Goal: Transaction & Acquisition: Book appointment/travel/reservation

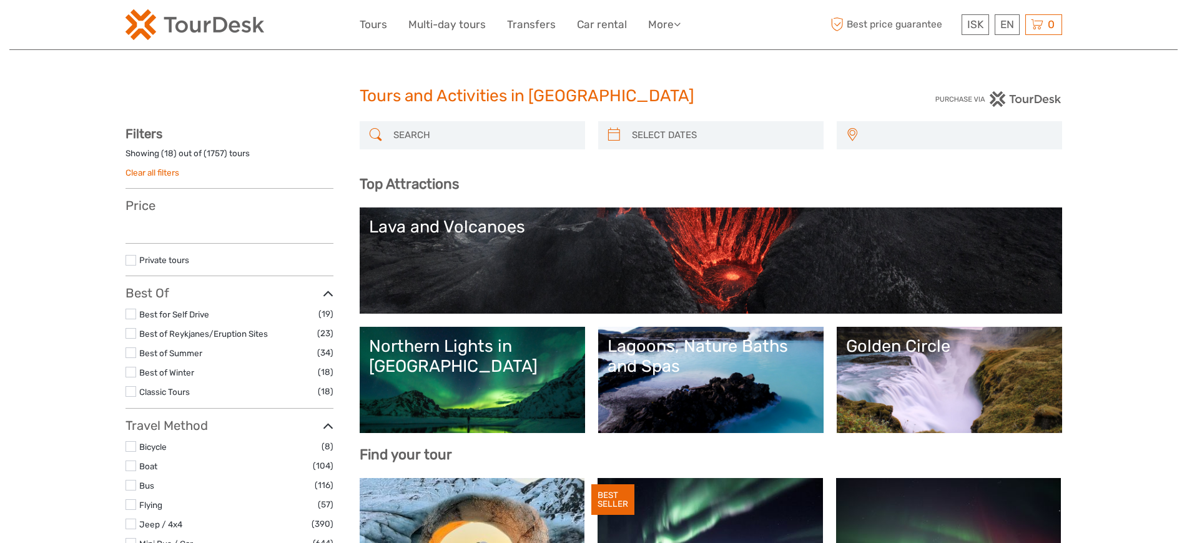
select select
click at [425, 134] on input "search" at bounding box center [483, 135] width 190 height 22
select select
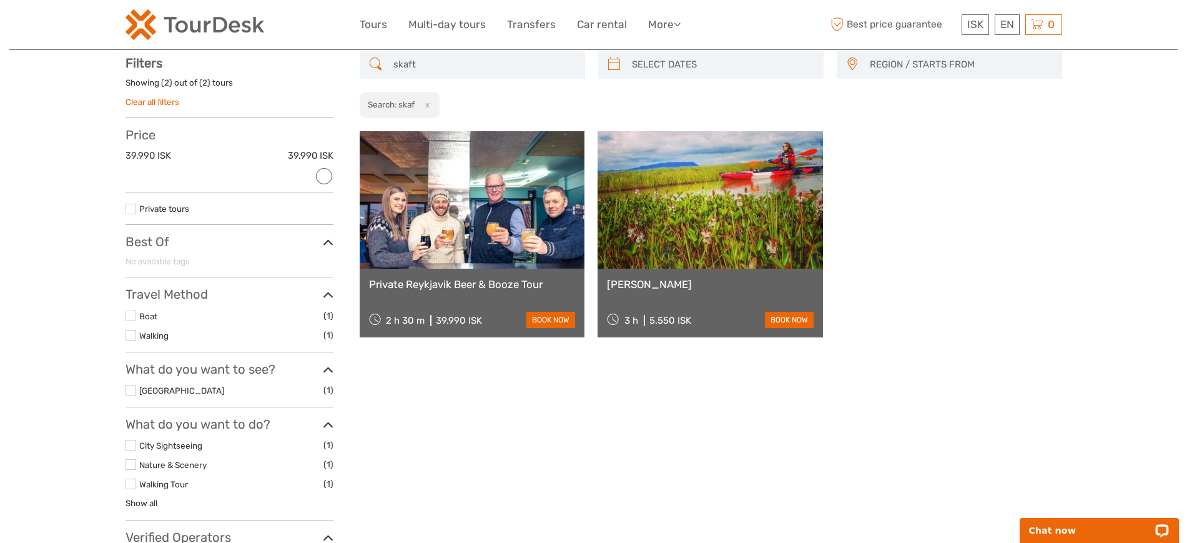
scroll to position [71, 0]
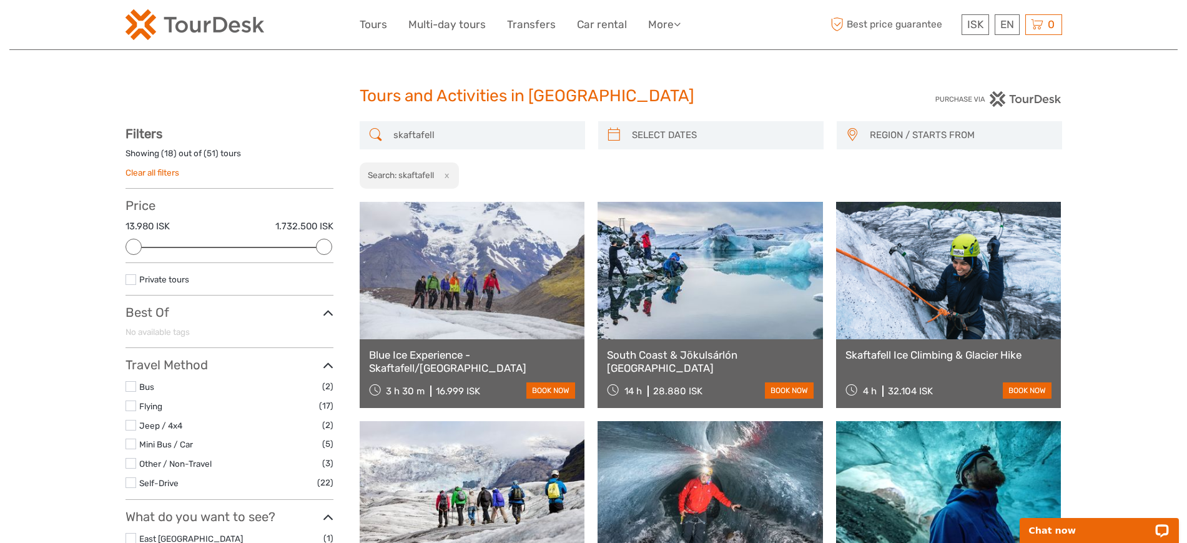
type input "skaftafell"
type input "03/09/2025"
click at [695, 132] on input "search" at bounding box center [722, 135] width 190 height 22
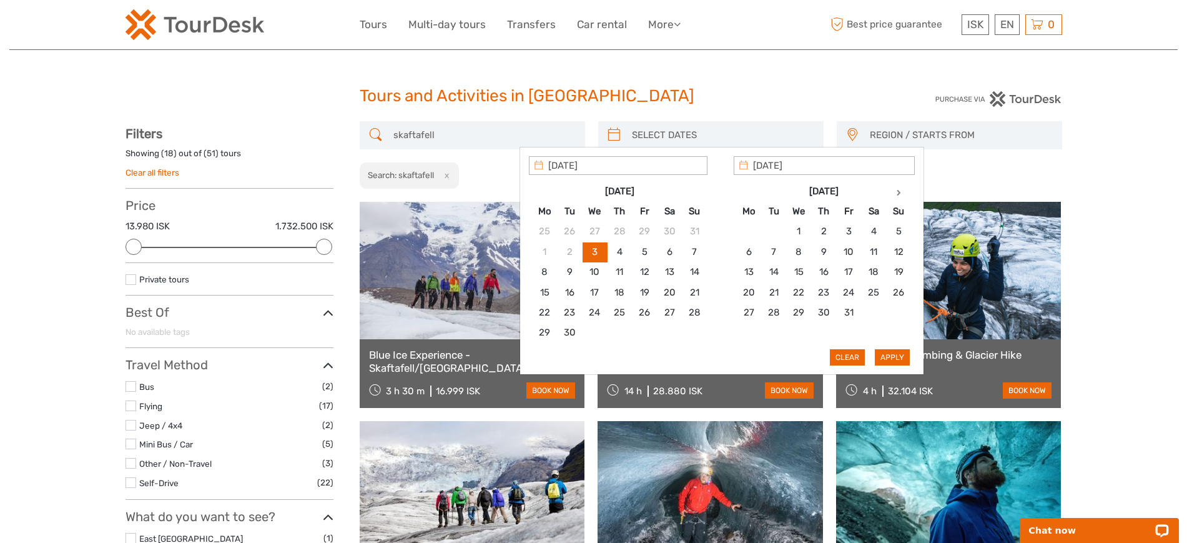
click at [695, 132] on input "search" at bounding box center [722, 135] width 190 height 22
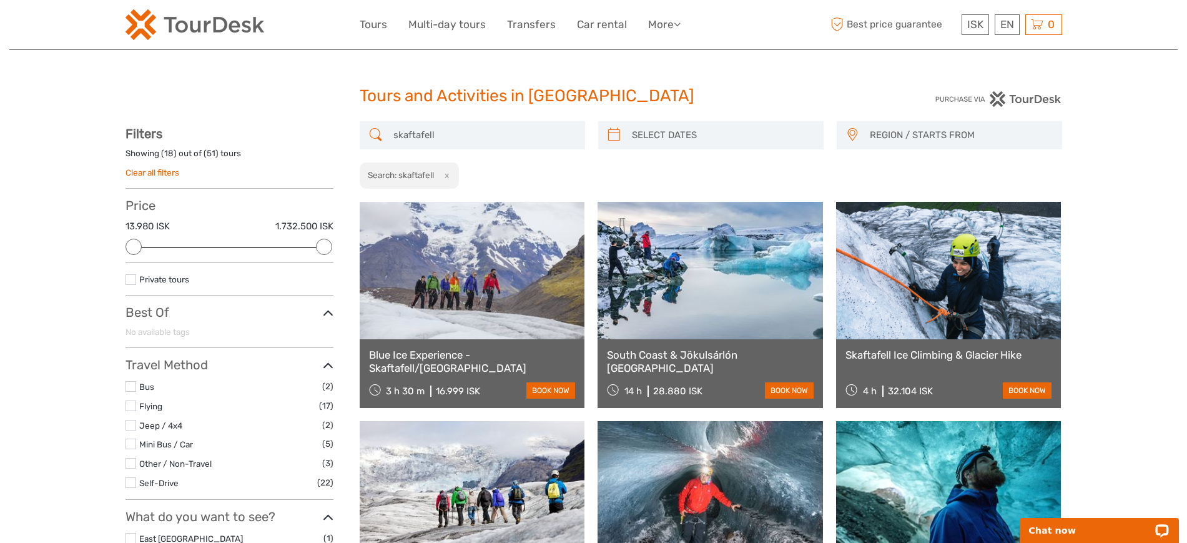
click at [274, 93] on div "Tours and Activities in Iceland Tours and Activities in Iceland" at bounding box center [594, 101] width 937 height 40
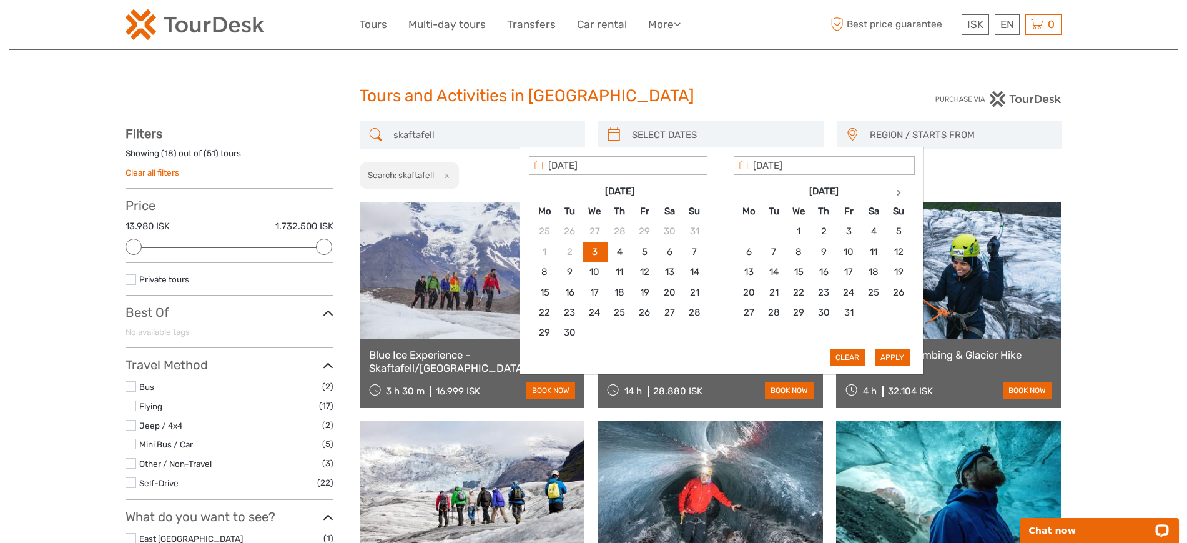
click at [702, 144] on input "search" at bounding box center [722, 135] width 190 height 22
type input "04/09/2025"
click at [912, 349] on div "Apply Clear" at bounding box center [722, 261] width 386 height 210
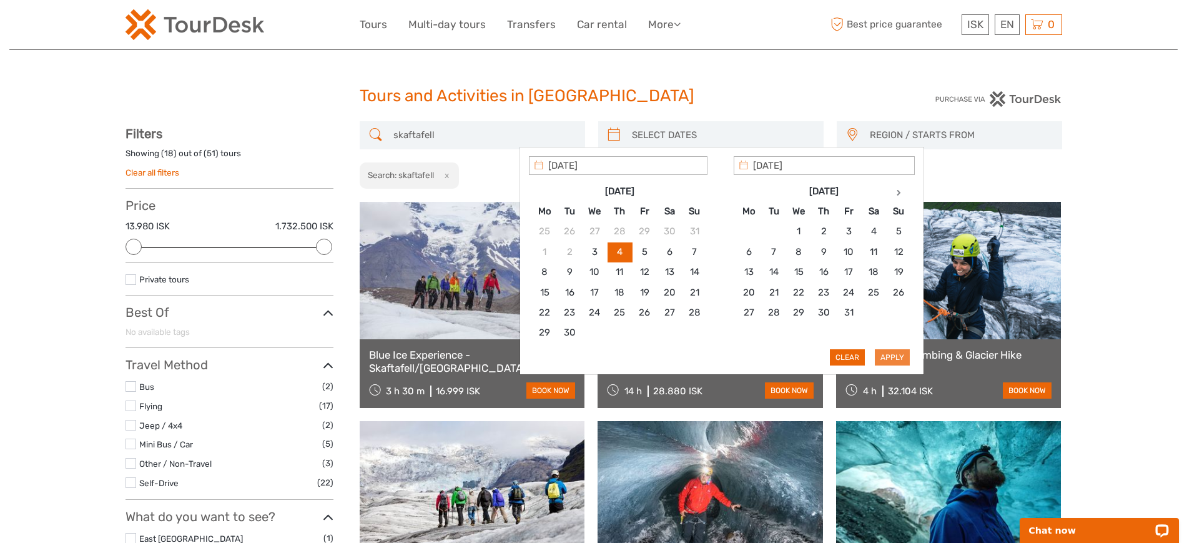
click at [906, 353] on button "Apply" at bounding box center [892, 357] width 35 height 16
type input "04/09/2025 - 04/09/2025"
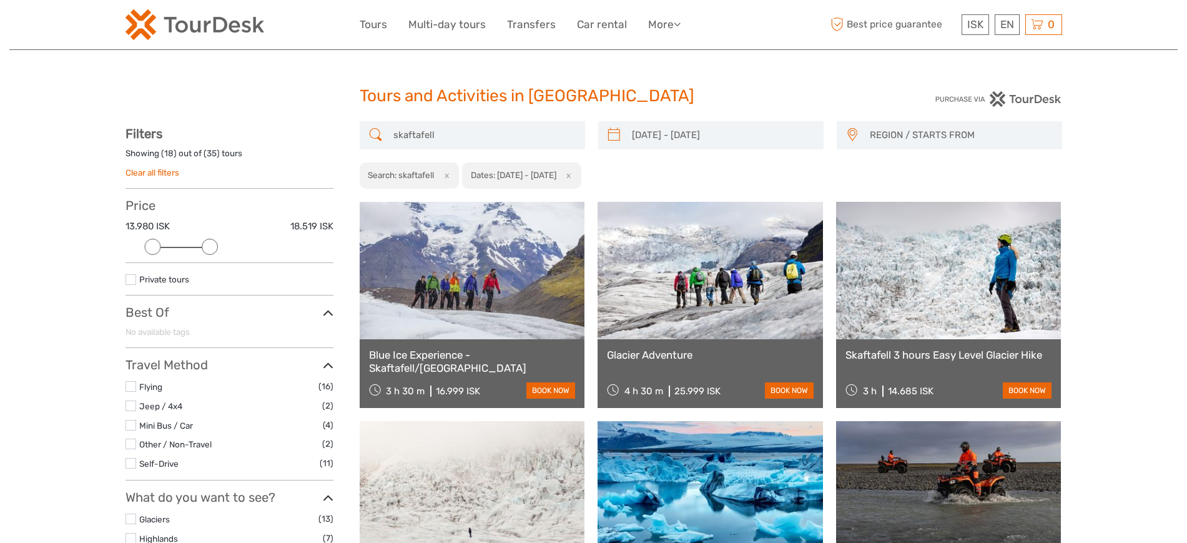
drag, startPoint x: 317, startPoint y: 244, endPoint x: 204, endPoint y: 242, distance: 113.7
click at [204, 242] on div at bounding box center [210, 247] width 16 height 16
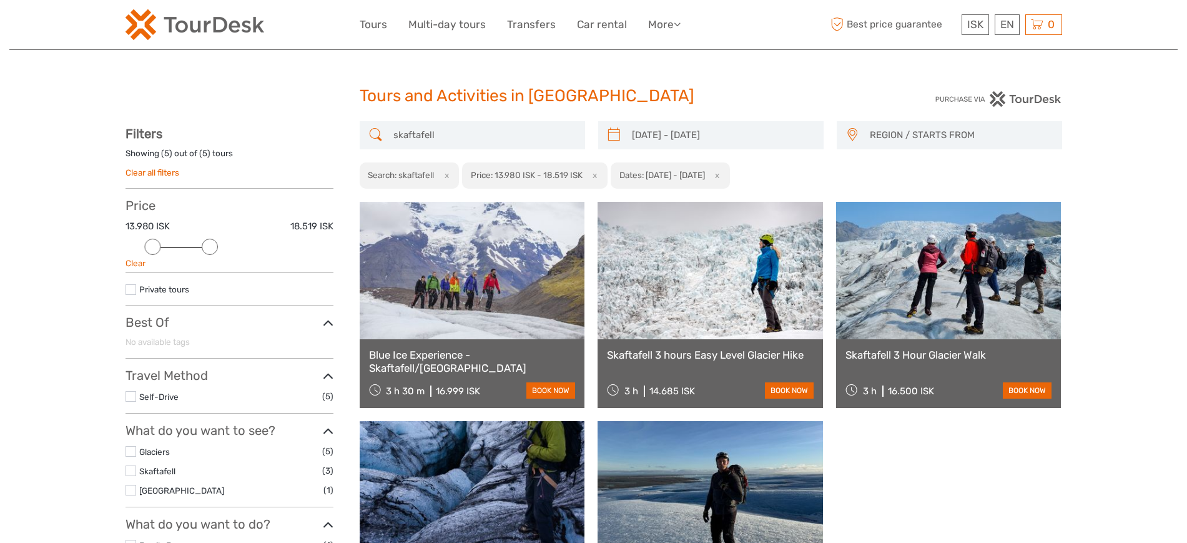
click at [153, 16] on img at bounding box center [195, 24] width 139 height 31
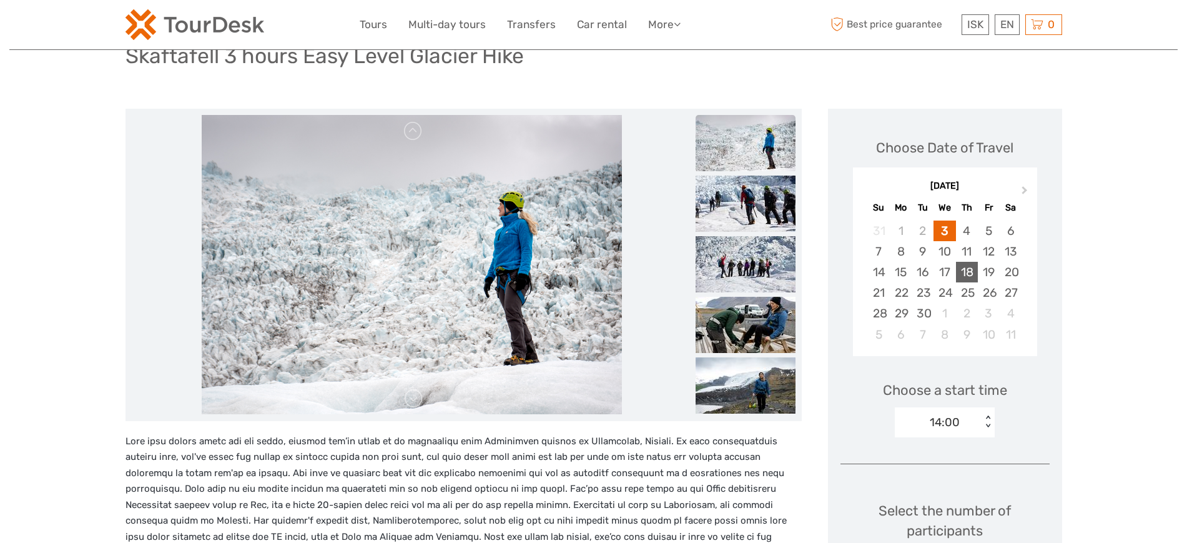
scroll to position [156, 0]
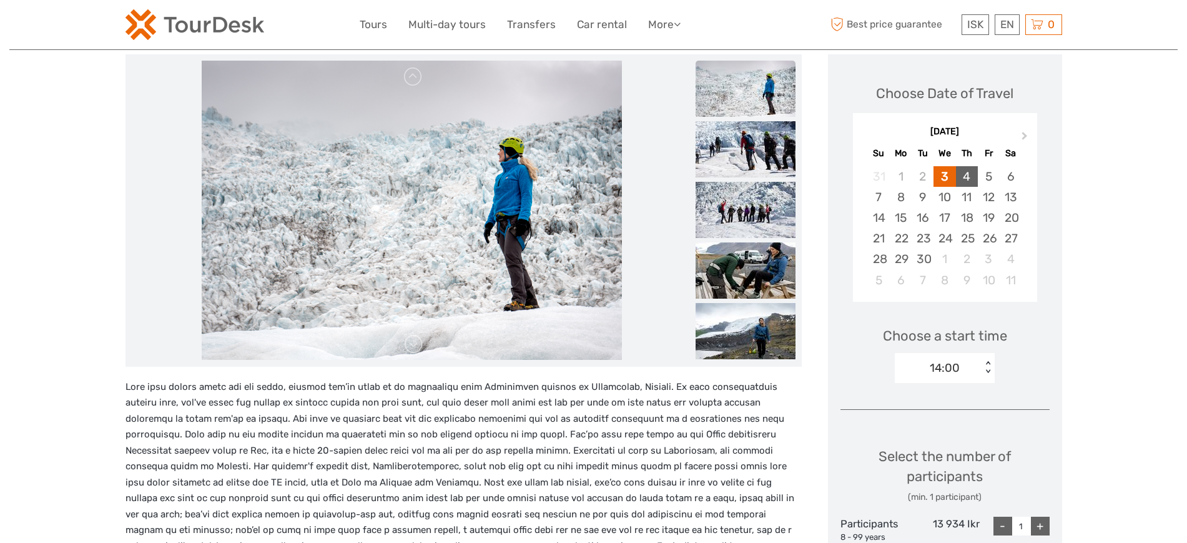
click at [973, 185] on div "4" at bounding box center [967, 176] width 22 height 21
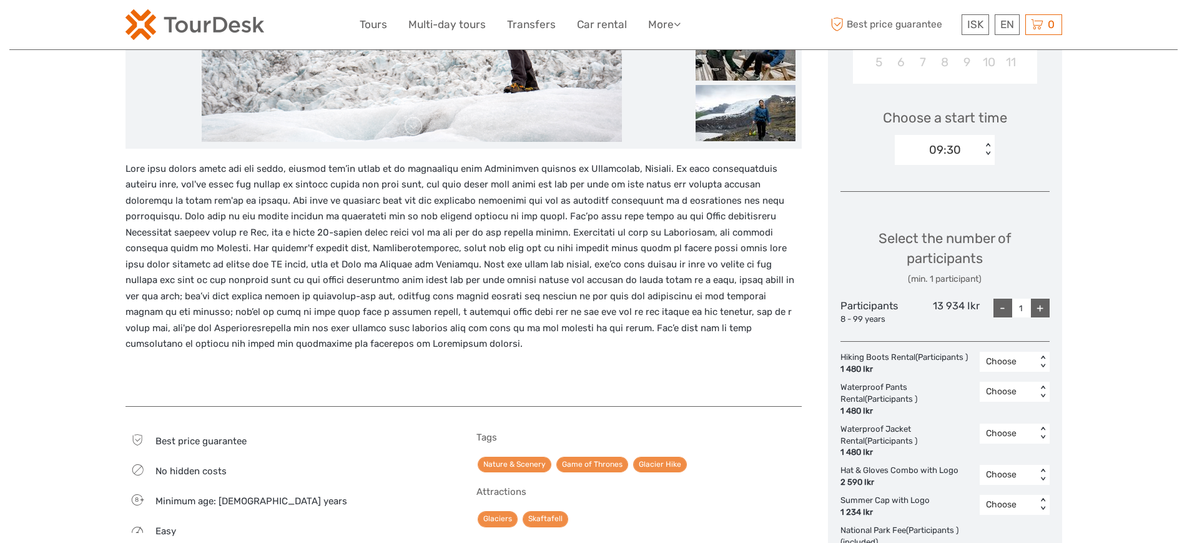
scroll to position [390, 0]
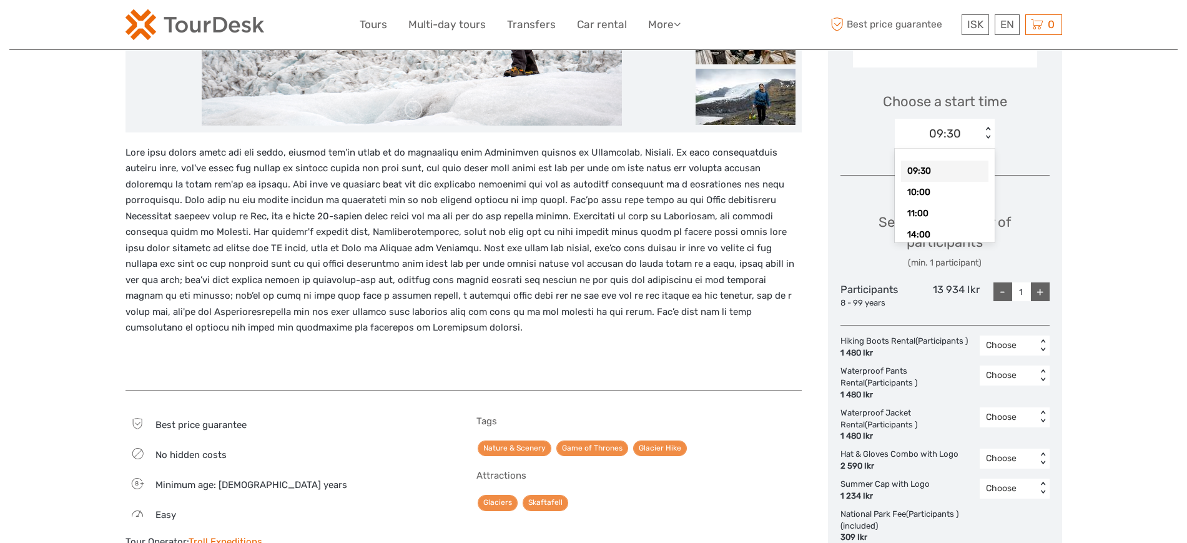
click at [989, 121] on div "09:30 < >" at bounding box center [945, 134] width 100 height 30
click at [963, 185] on div "11:00" at bounding box center [944, 189] width 87 height 21
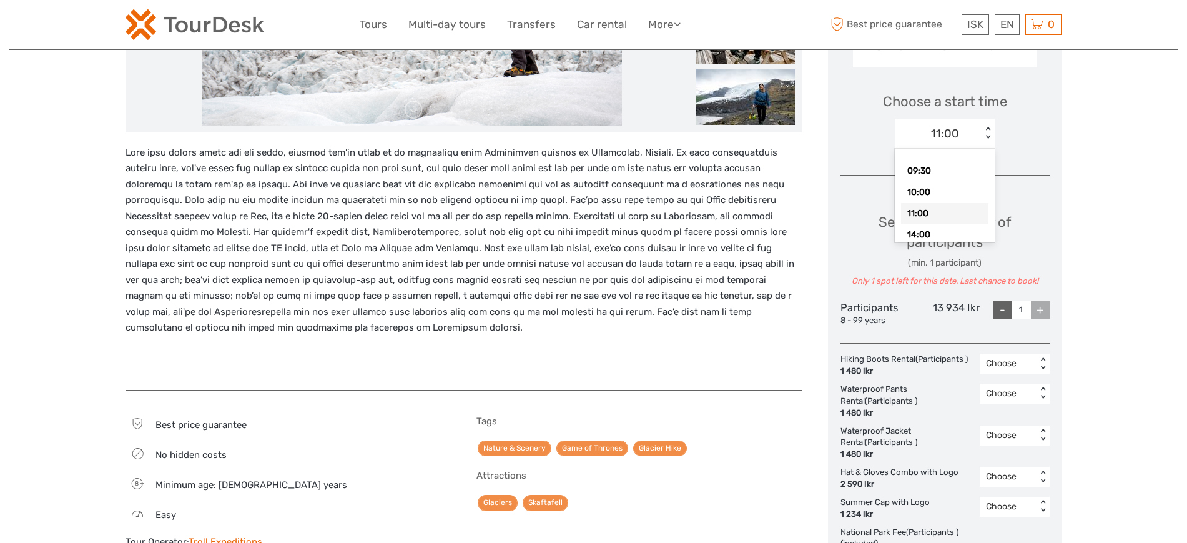
click at [976, 144] on div "11:00 < >" at bounding box center [945, 134] width 100 height 30
click at [961, 169] on div "09:30" at bounding box center [944, 171] width 87 height 21
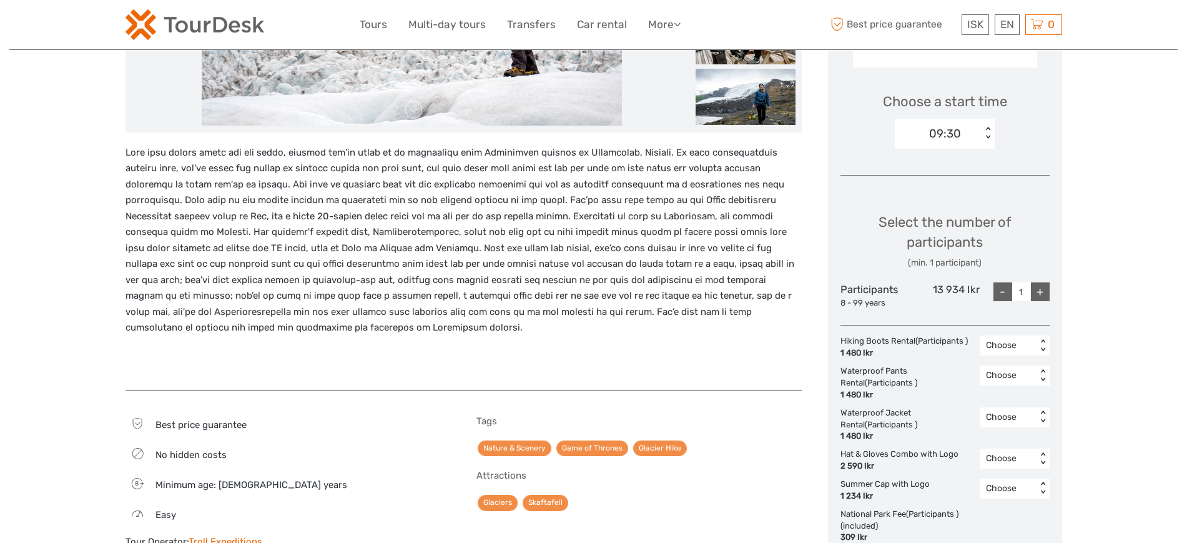
click at [996, 139] on div "Choose a start time option 09:30, selected. Select is focused , press Down to o…" at bounding box center [945, 115] width 209 height 80
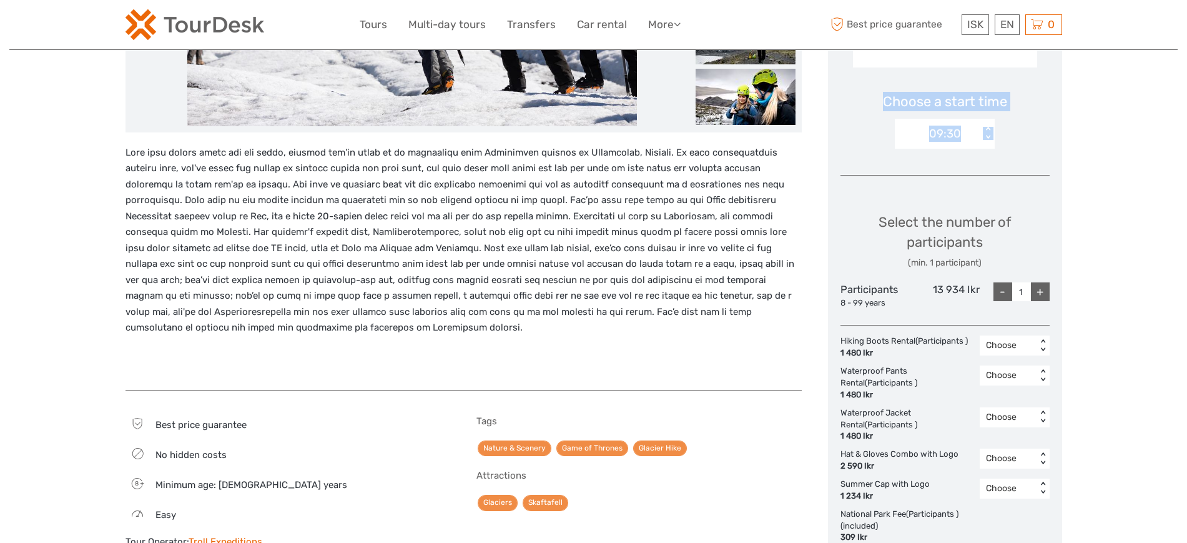
click at [995, 137] on div "Choose a start time 09:30 < >" at bounding box center [945, 115] width 209 height 80
click at [981, 135] on div "09:30" at bounding box center [938, 133] width 87 height 19
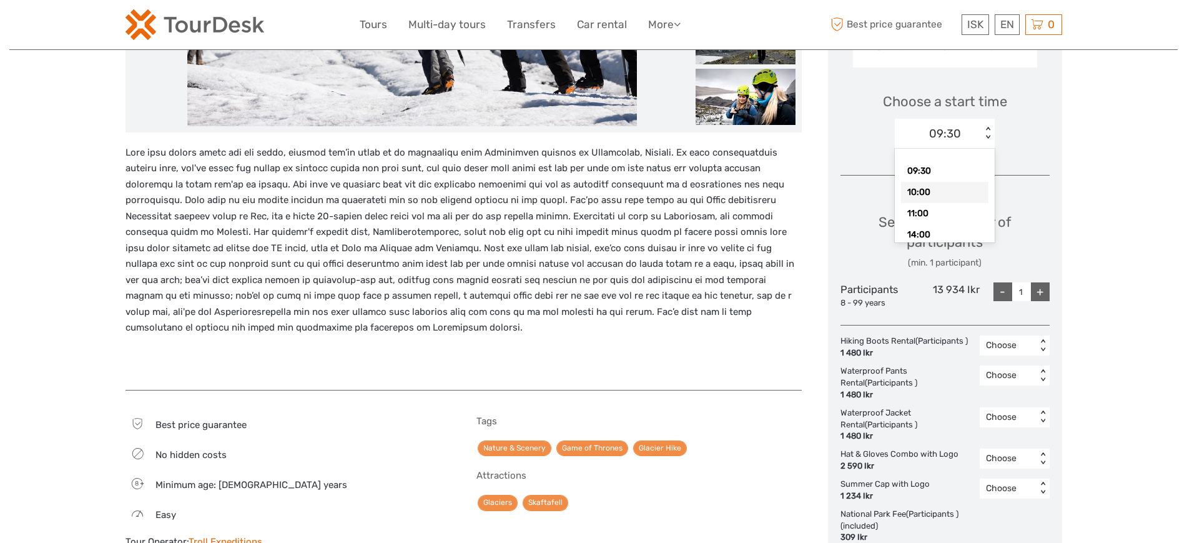
drag, startPoint x: 944, startPoint y: 194, endPoint x: 963, endPoint y: 161, distance: 38.3
click at [942, 194] on div "10:00" at bounding box center [944, 192] width 87 height 21
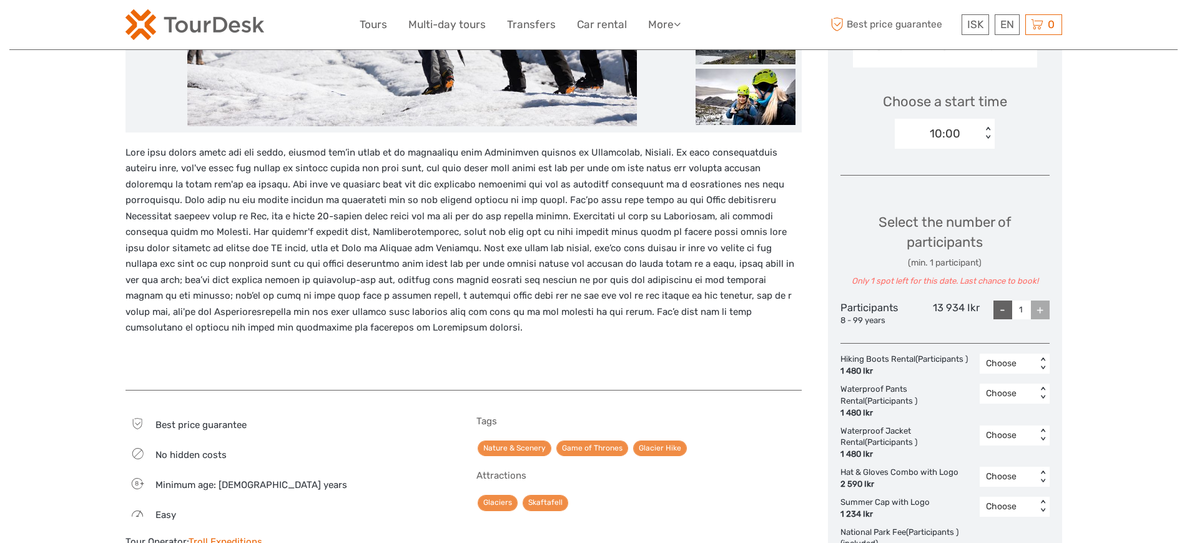
click at [967, 135] on div "10:00" at bounding box center [938, 133] width 87 height 19
click at [956, 166] on div "09:30" at bounding box center [944, 171] width 87 height 21
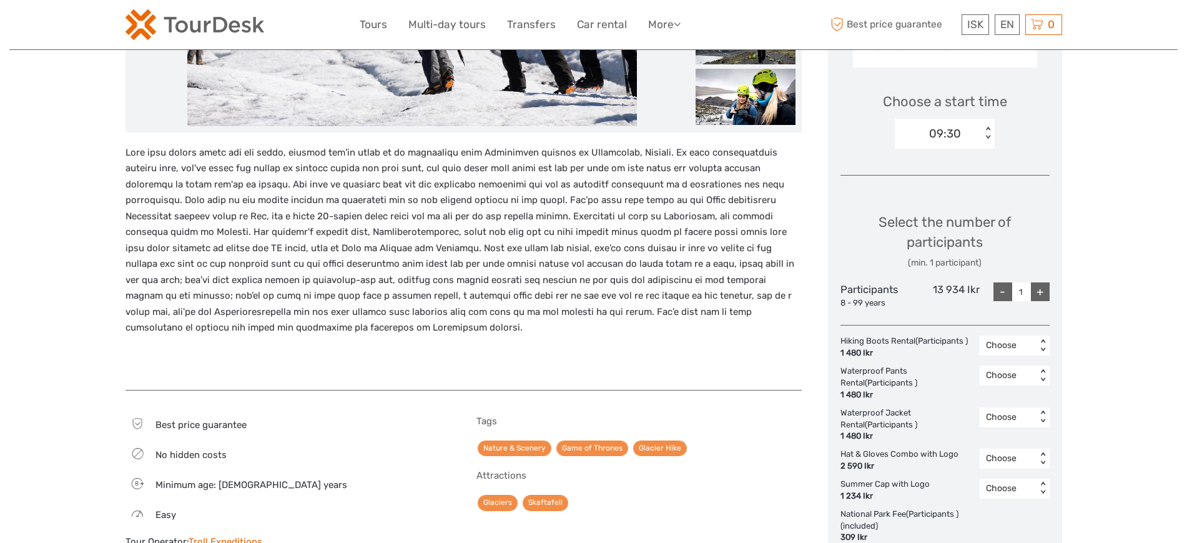
click at [1033, 294] on div "+" at bounding box center [1040, 291] width 19 height 19
click at [1035, 292] on div "+" at bounding box center [1040, 291] width 19 height 19
drag, startPoint x: 972, startPoint y: 131, endPoint x: 985, endPoint y: 153, distance: 26.0
click at [973, 132] on div "09:30" at bounding box center [938, 133] width 87 height 19
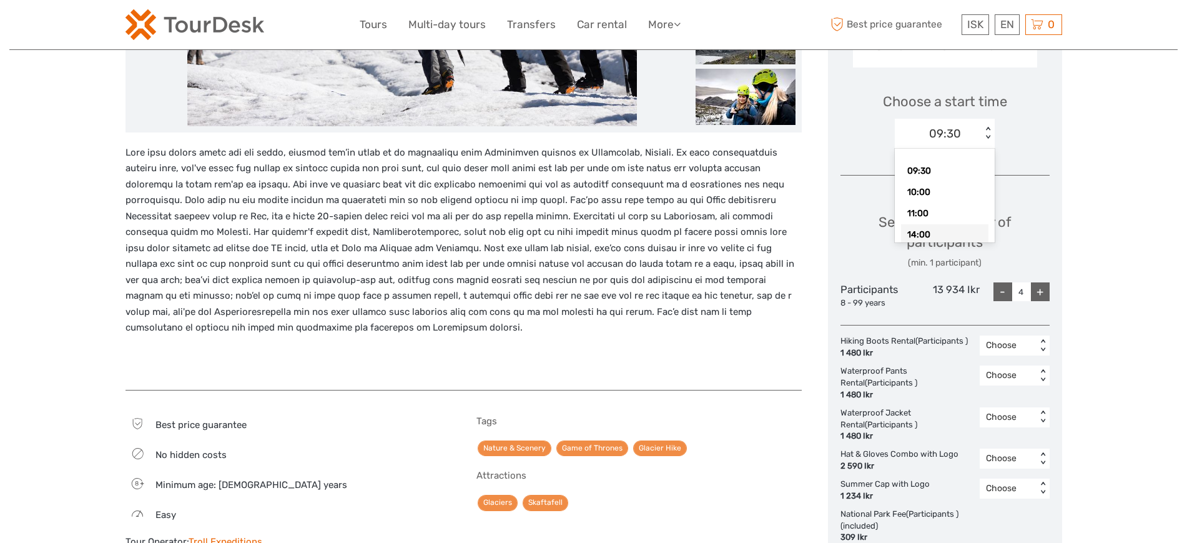
click at [942, 238] on div "14:00" at bounding box center [944, 234] width 87 height 21
click at [1045, 288] on div "+" at bounding box center [1040, 291] width 19 height 19
click at [1042, 290] on div "+" at bounding box center [1040, 291] width 19 height 19
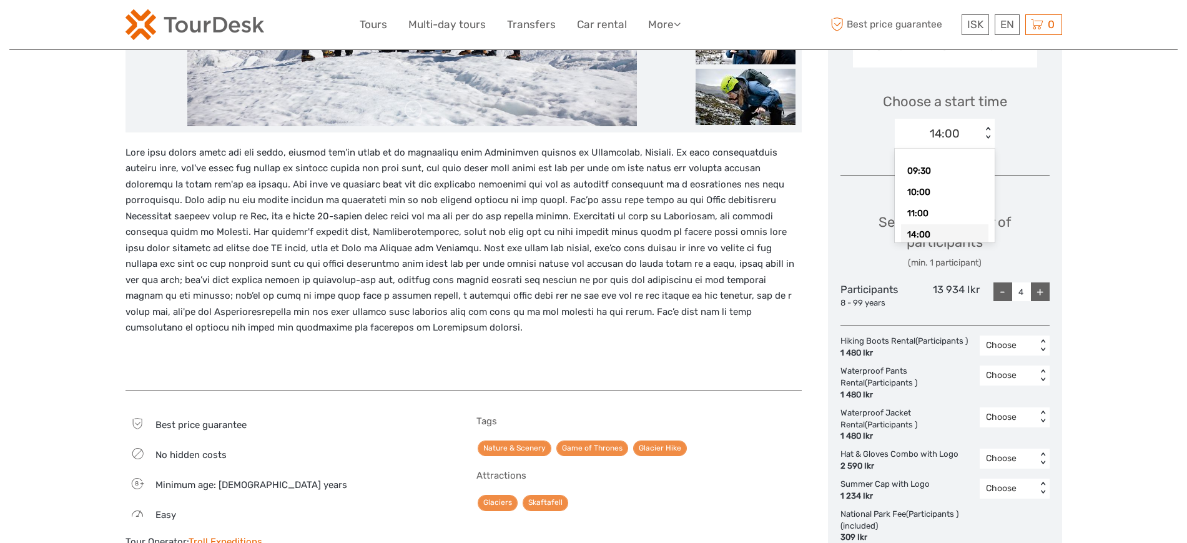
drag, startPoint x: 955, startPoint y: 138, endPoint x: 1019, endPoint y: 169, distance: 70.7
click at [957, 139] on div "14:00" at bounding box center [945, 134] width 30 height 16
click at [936, 188] on div "14:30" at bounding box center [944, 186] width 87 height 21
click at [969, 136] on div "14:30" at bounding box center [938, 133] width 87 height 19
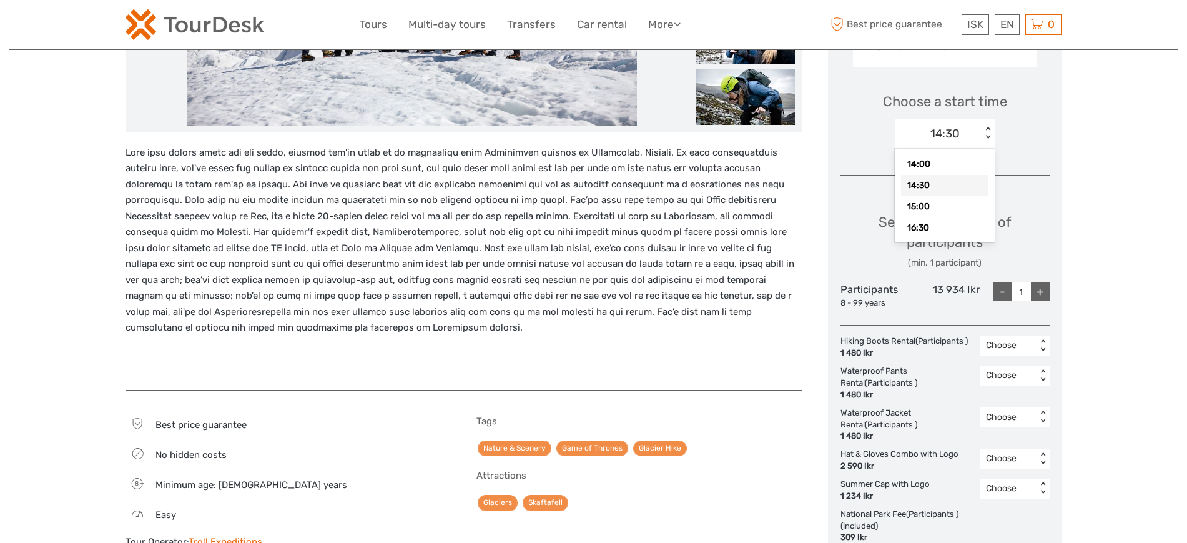
scroll to position [76, 0]
click at [941, 197] on div "15:00" at bounding box center [944, 201] width 87 height 21
click at [970, 134] on div "15:00" at bounding box center [938, 133] width 87 height 19
click at [931, 215] on div "16:30" at bounding box center [944, 219] width 87 height 21
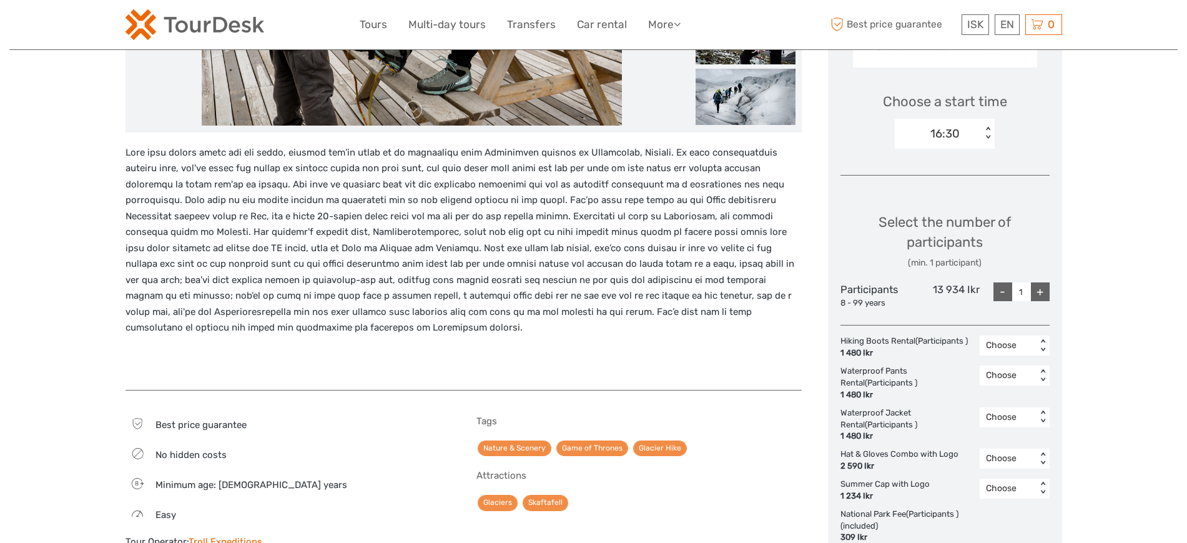
click at [943, 144] on div "16:30 < >" at bounding box center [945, 134] width 100 height 30
click at [718, 260] on p at bounding box center [464, 240] width 676 height 191
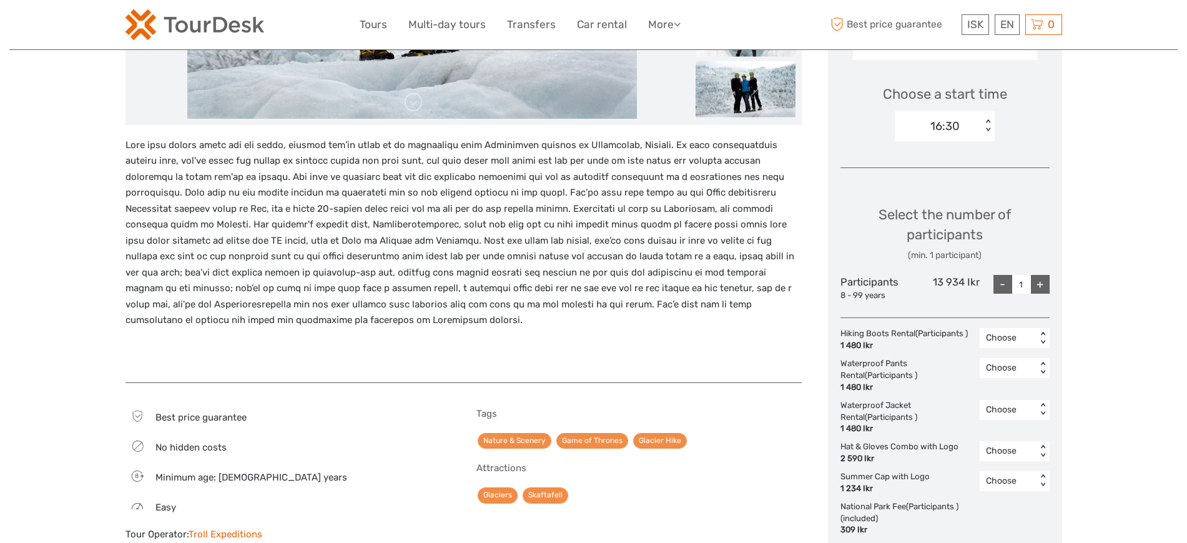
scroll to position [387, 0]
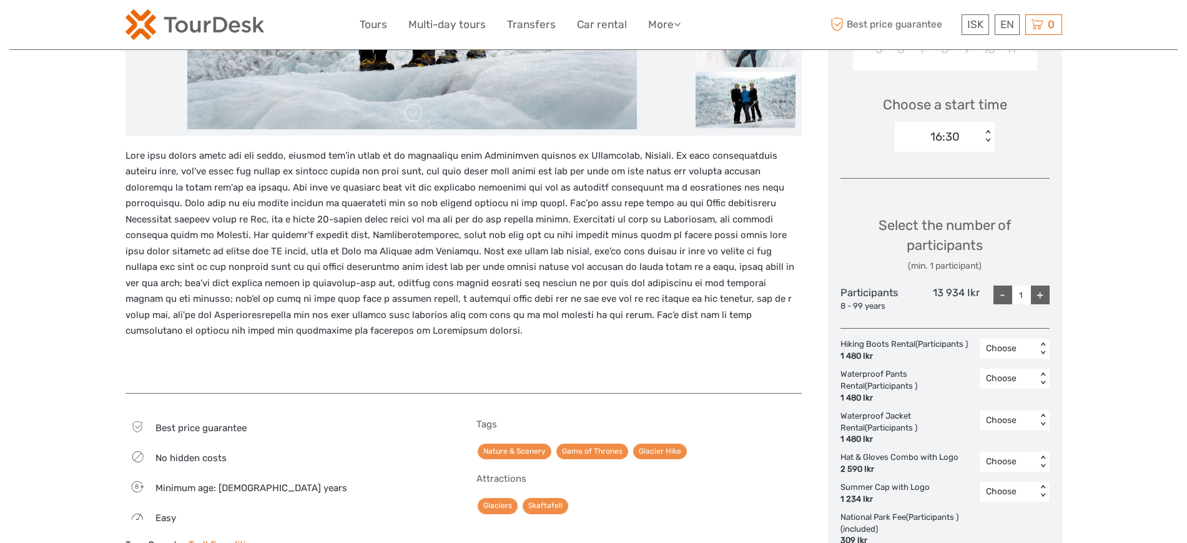
click at [1037, 297] on div "+" at bounding box center [1040, 294] width 19 height 19
type input "4"
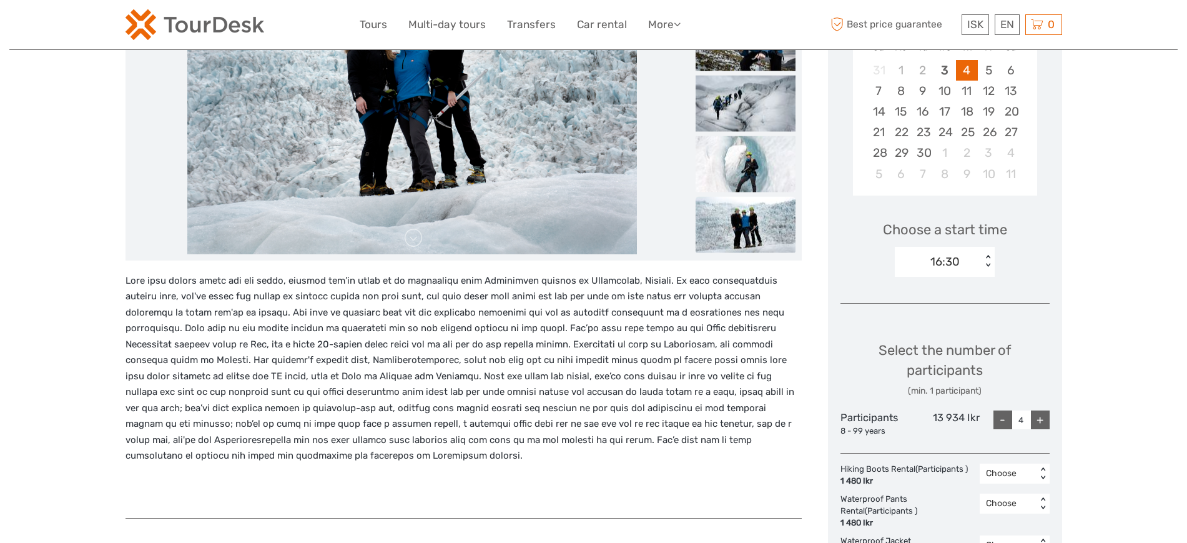
scroll to position [231, 0]
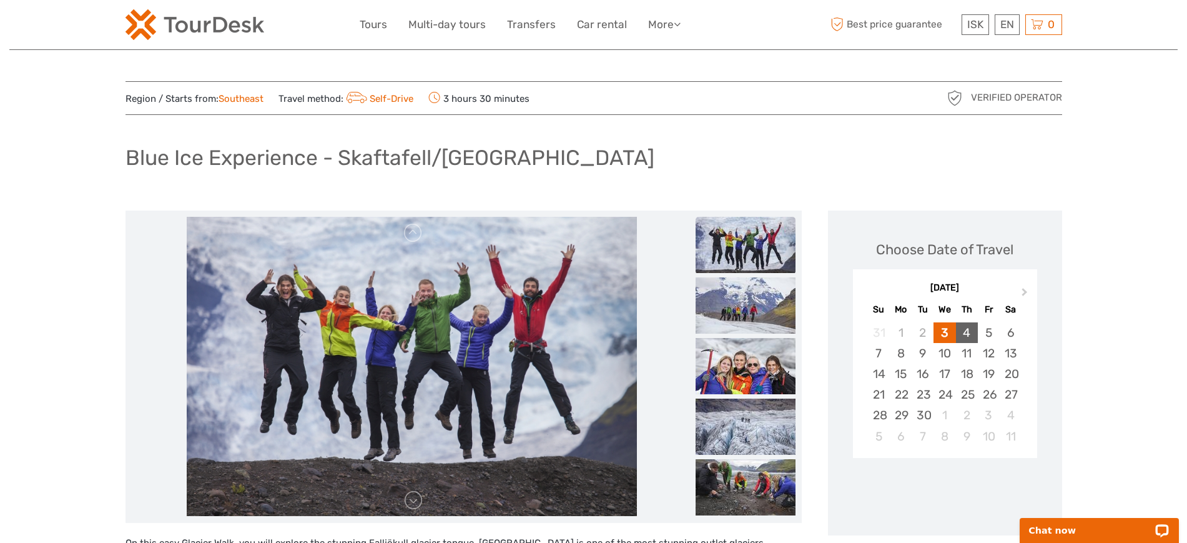
click at [969, 326] on div "4" at bounding box center [967, 332] width 22 height 21
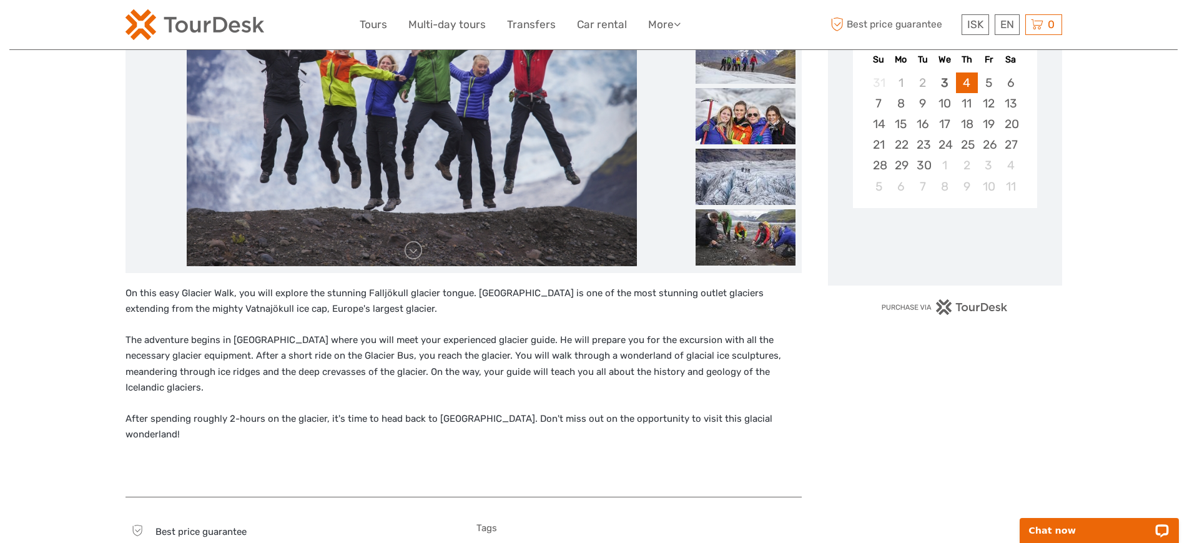
scroll to position [312, 0]
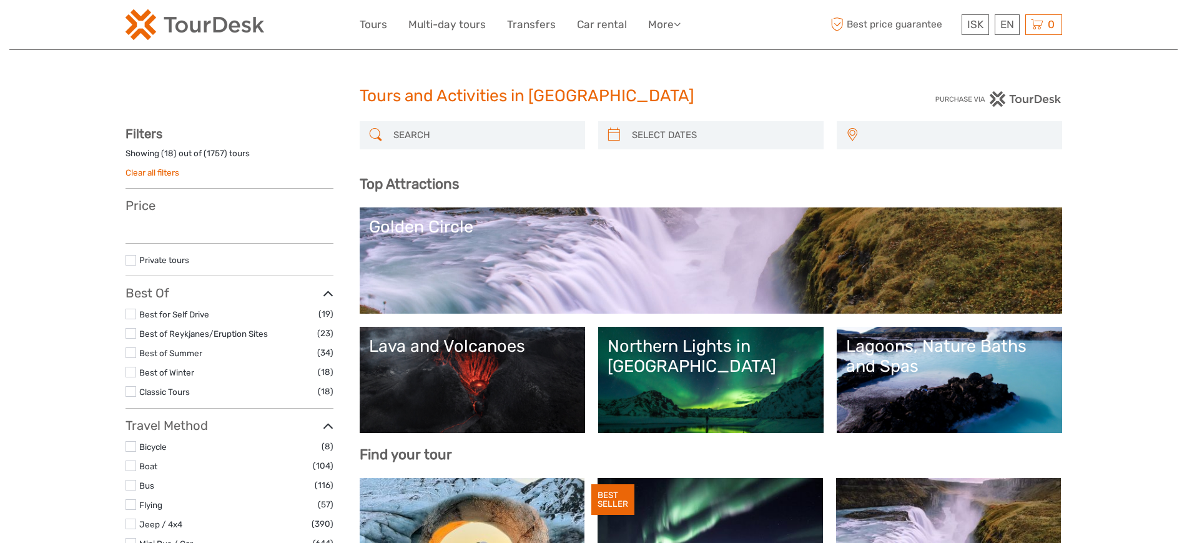
select select
click at [428, 135] on input "search" at bounding box center [483, 135] width 190 height 22
select select
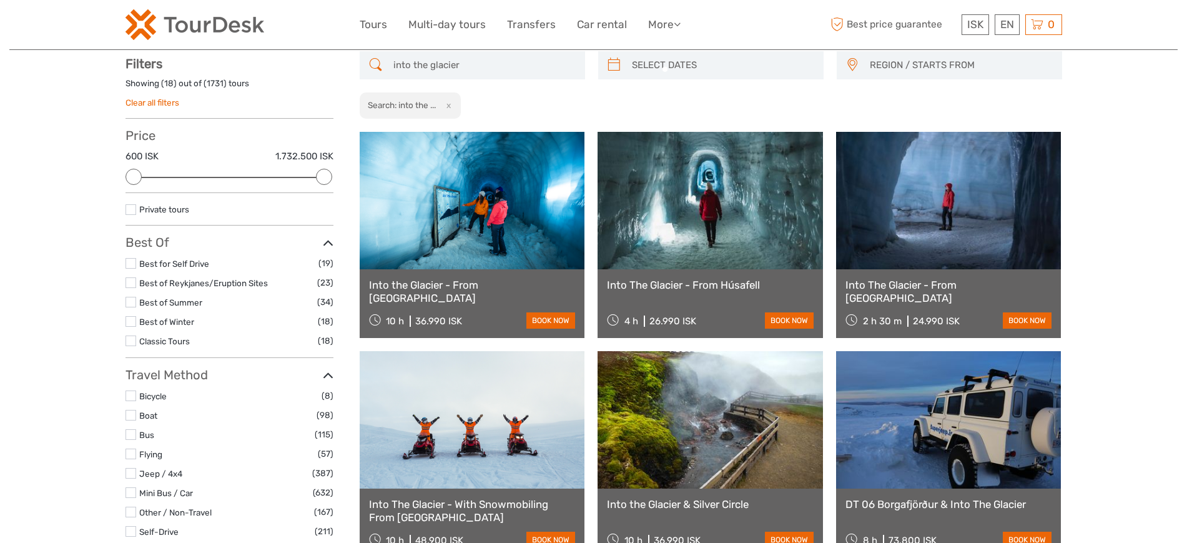
scroll to position [71, 0]
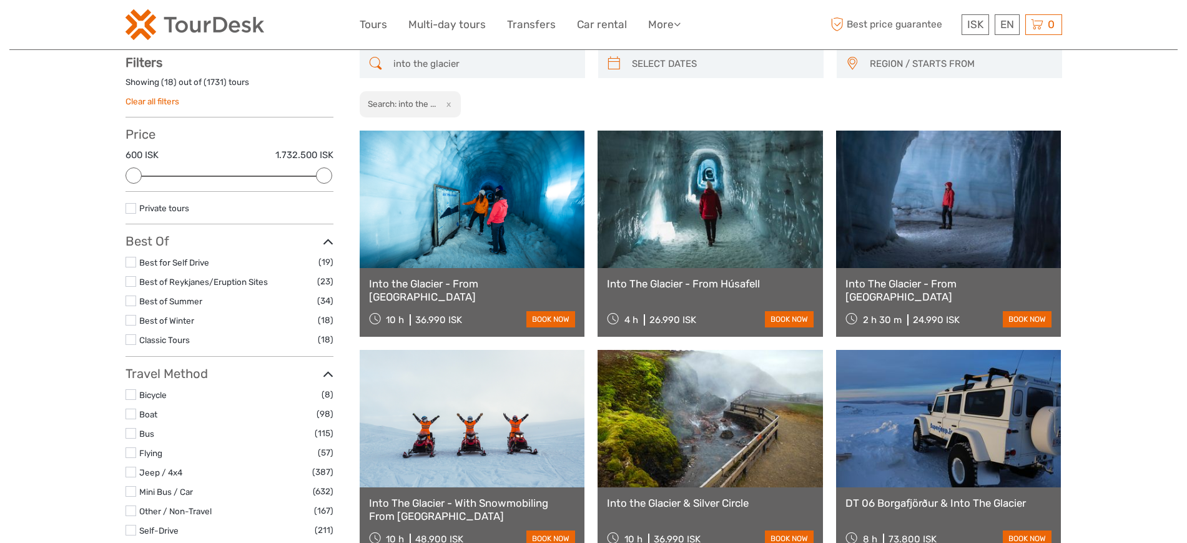
type input "into the glacier"
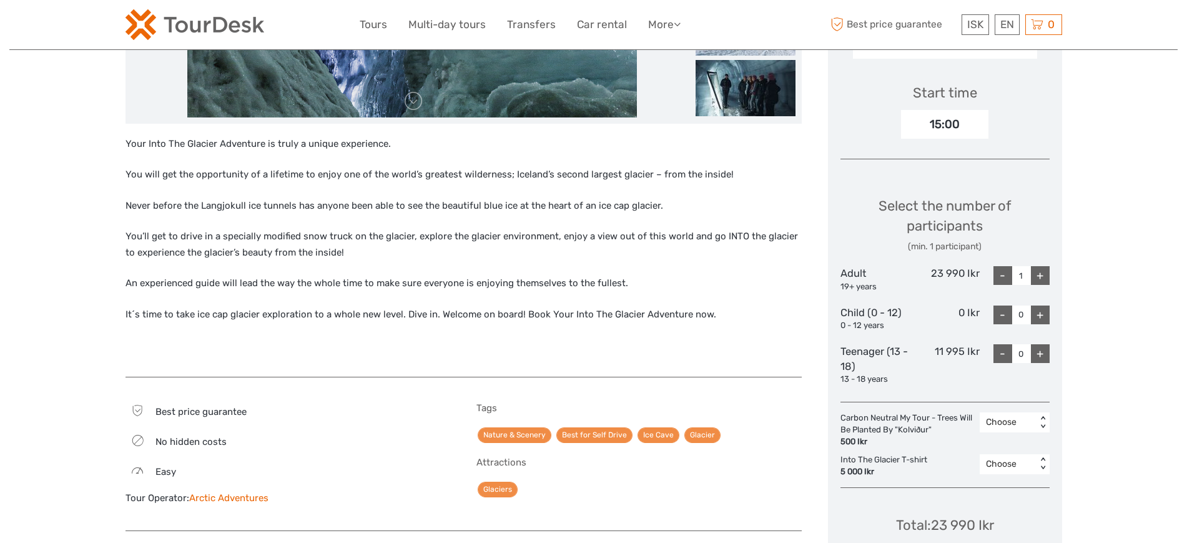
scroll to position [435, 0]
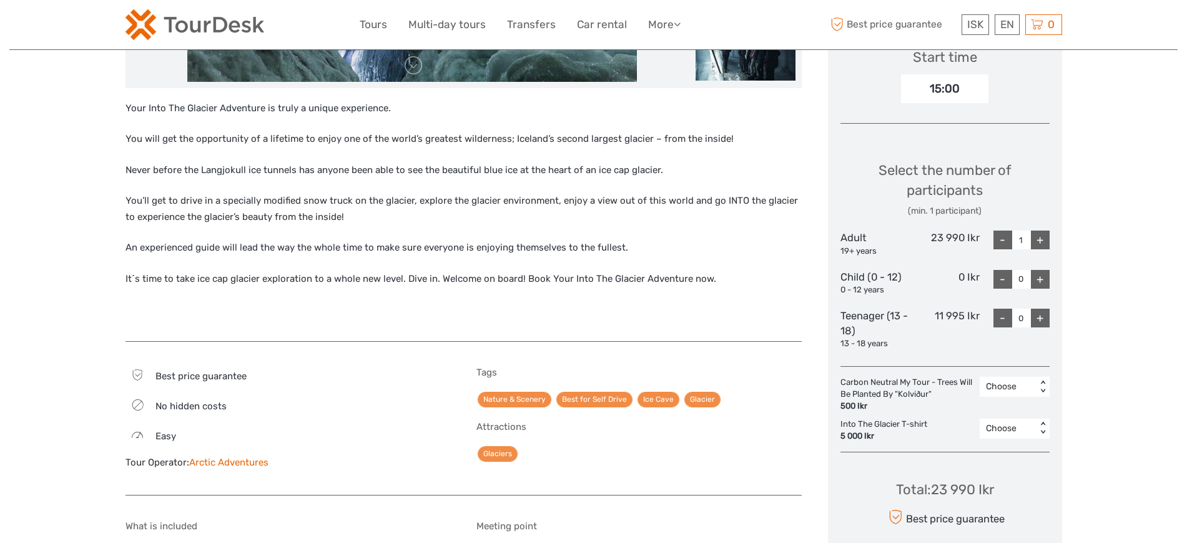
click at [1046, 277] on div "+" at bounding box center [1040, 279] width 19 height 19
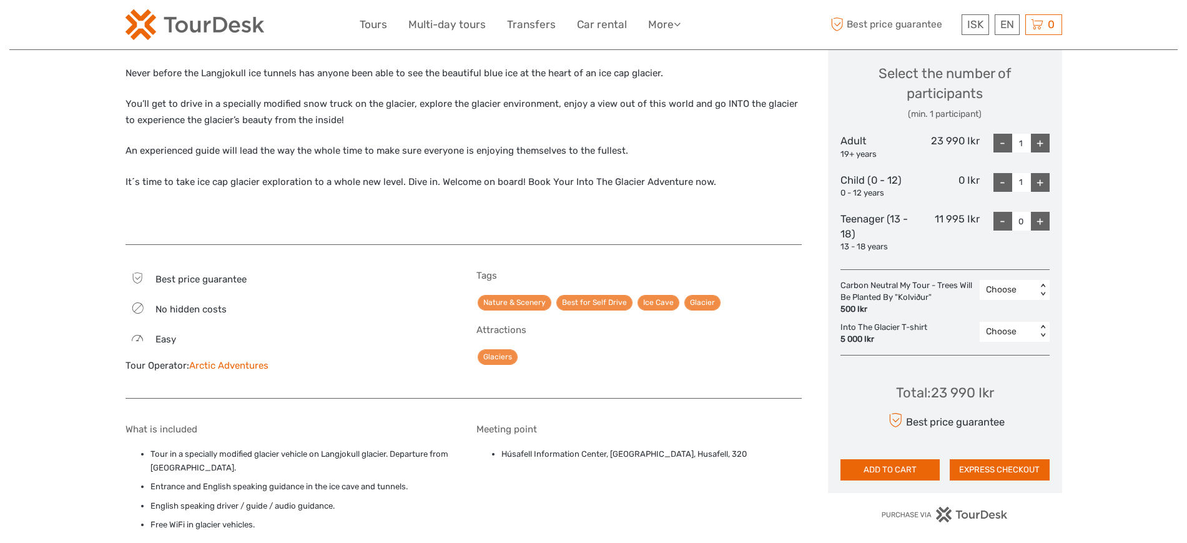
scroll to position [525, 0]
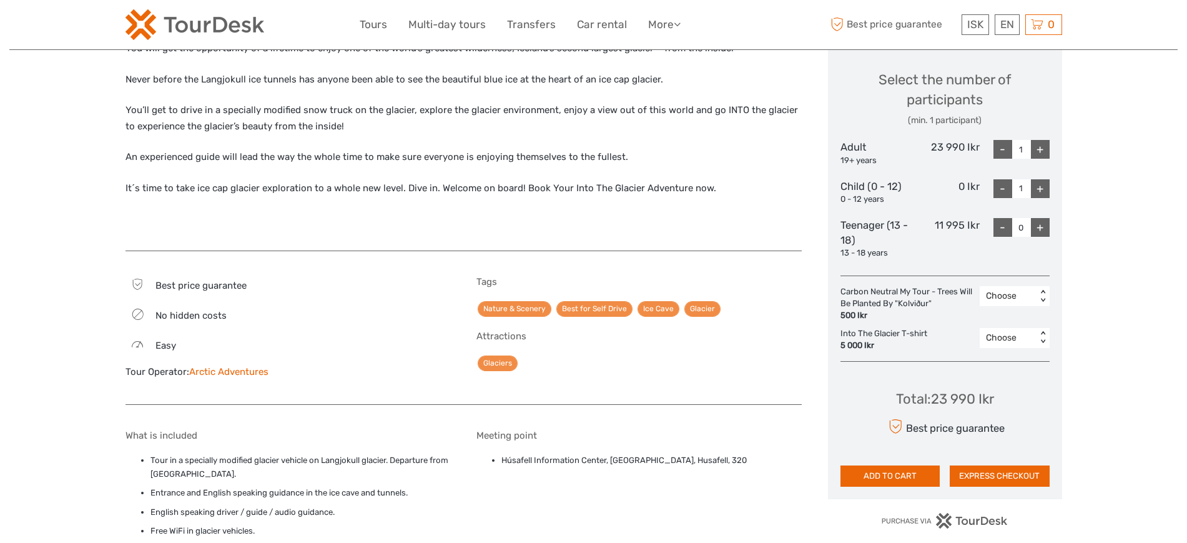
click at [1005, 192] on div "-" at bounding box center [1003, 188] width 19 height 19
type input "0"
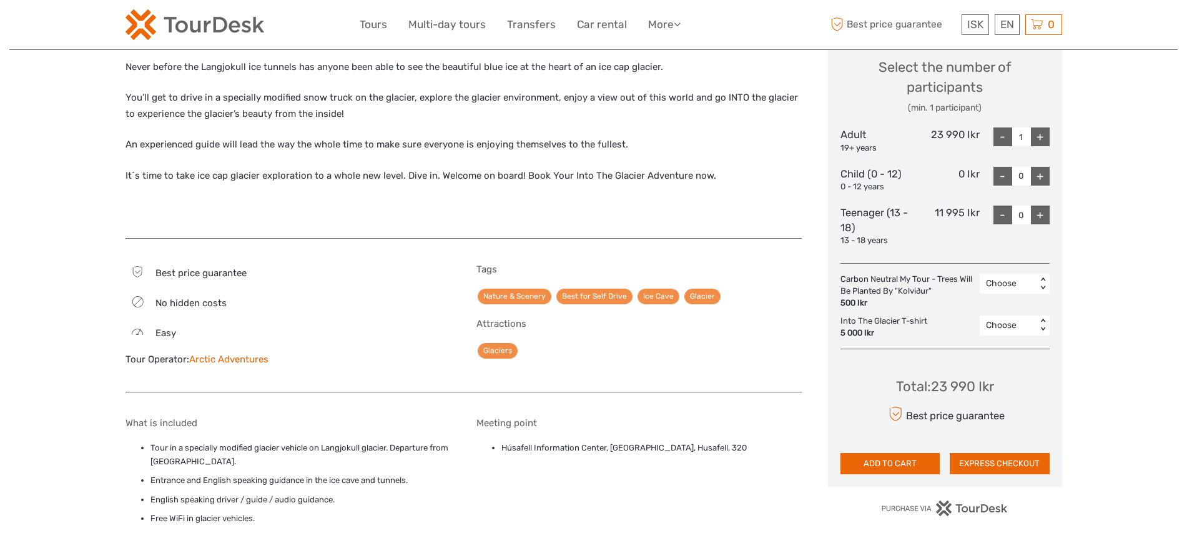
scroll to position [325, 0]
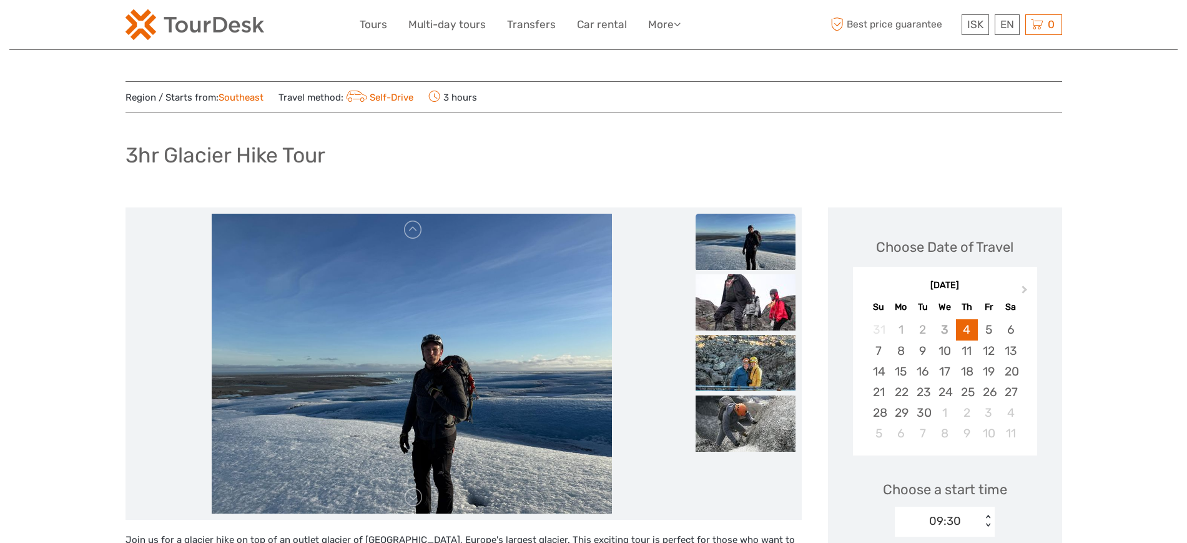
scroll to position [703, 0]
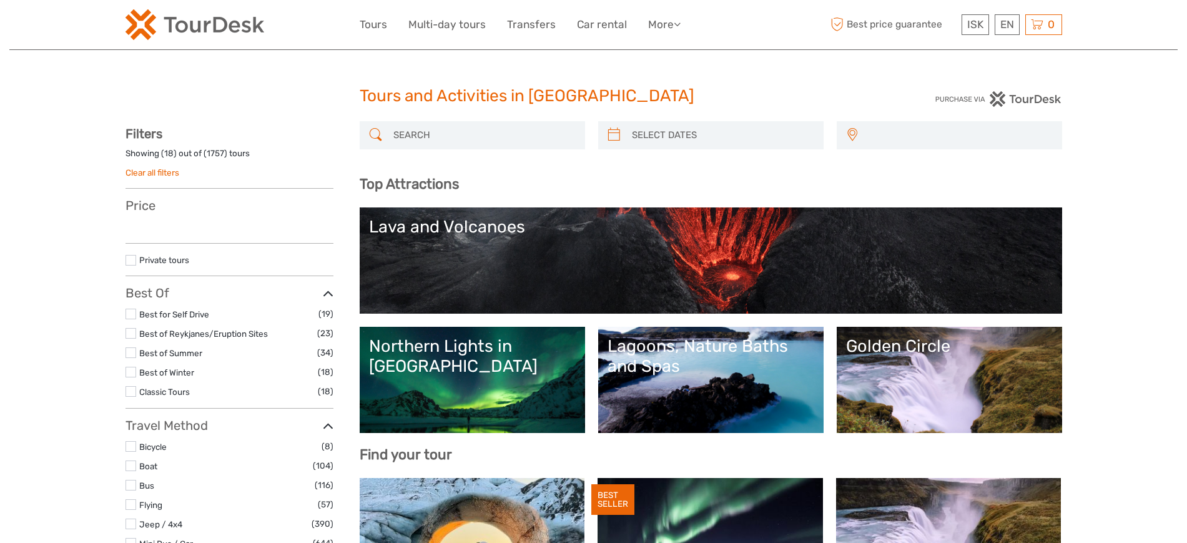
select select
click at [433, 131] on input "search" at bounding box center [483, 135] width 190 height 22
select select
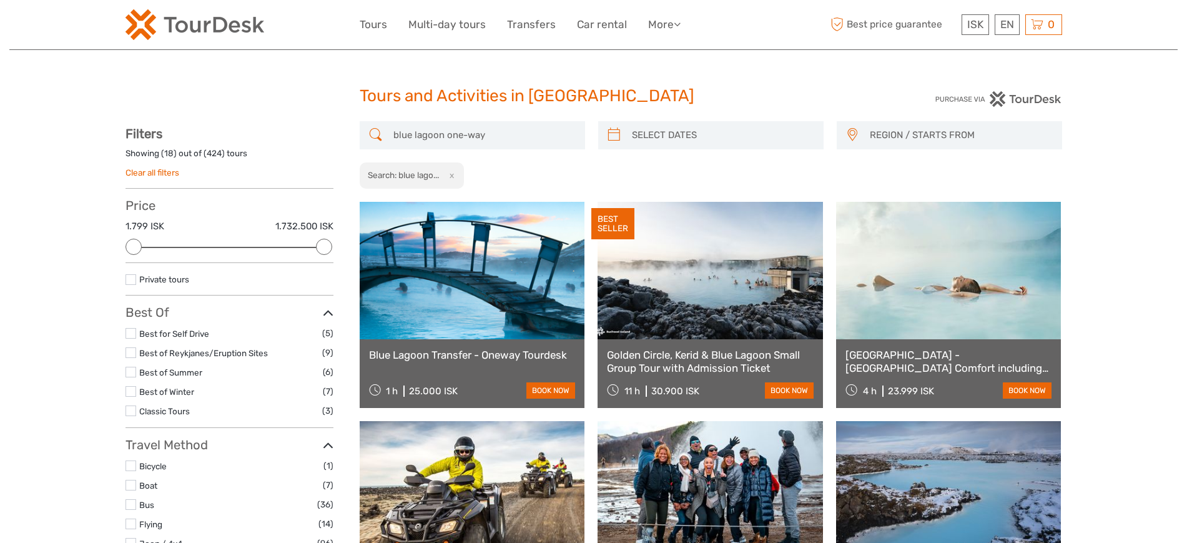
type input "blue lagoon one-way"
click at [500, 265] on link at bounding box center [472, 270] width 225 height 137
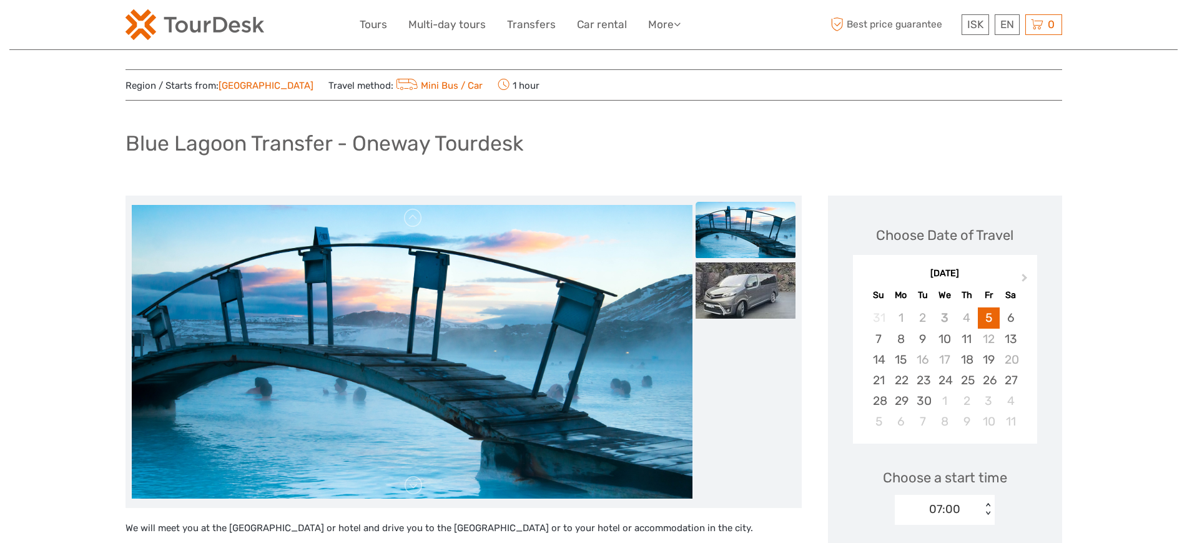
scroll to position [468, 0]
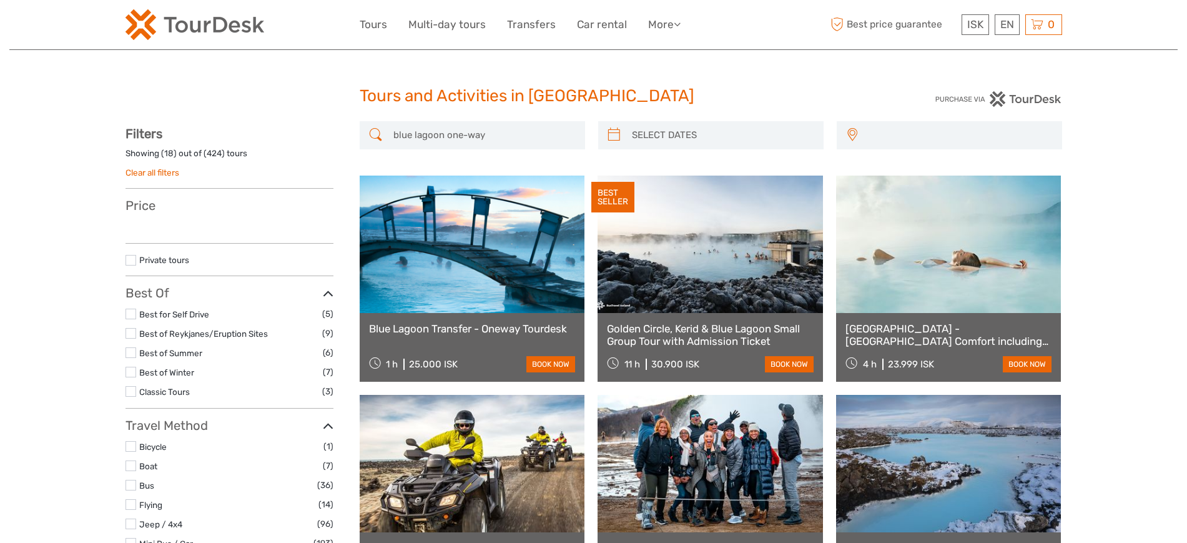
select select
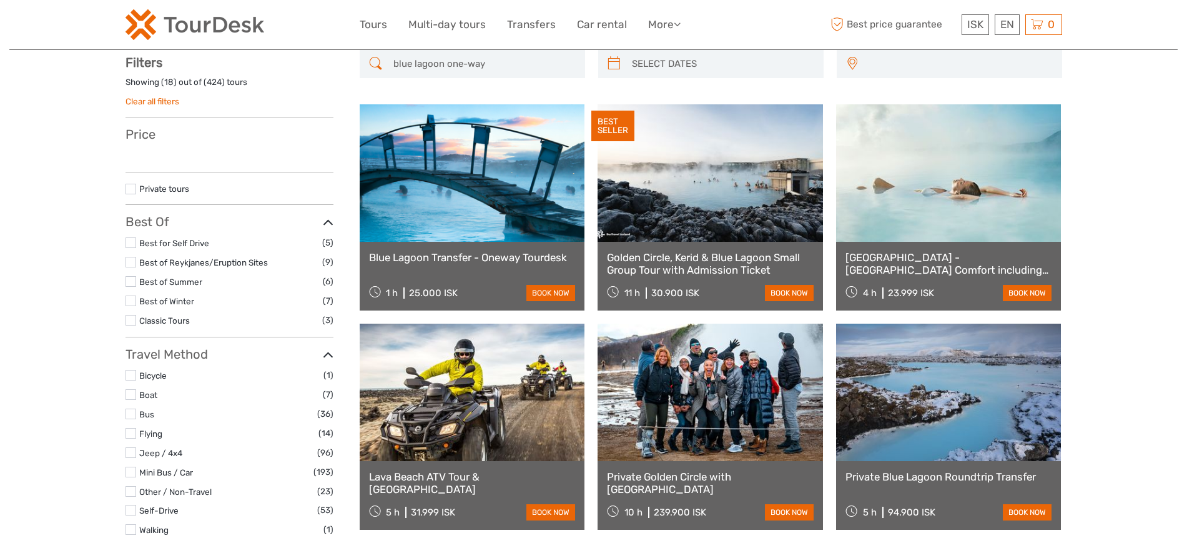
select select
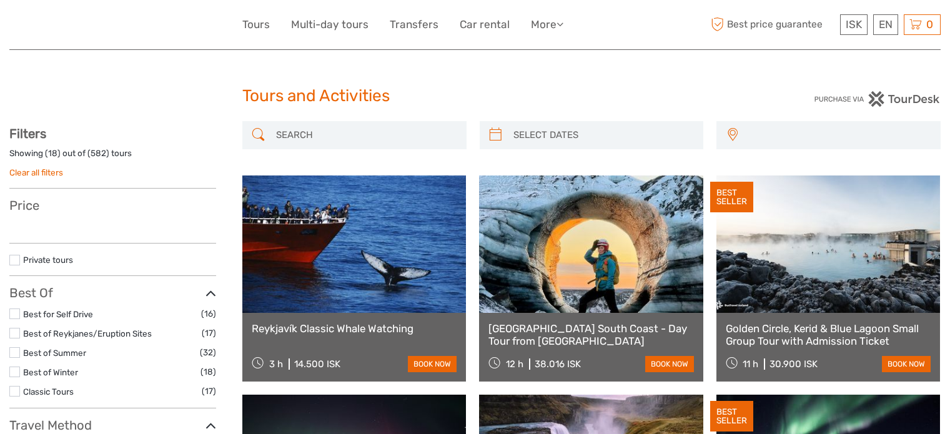
select select
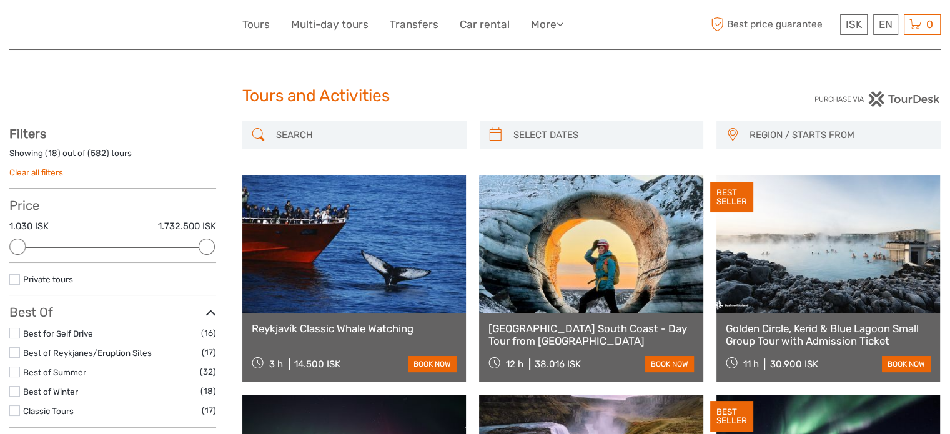
click at [332, 134] on input "search" at bounding box center [365, 135] width 189 height 22
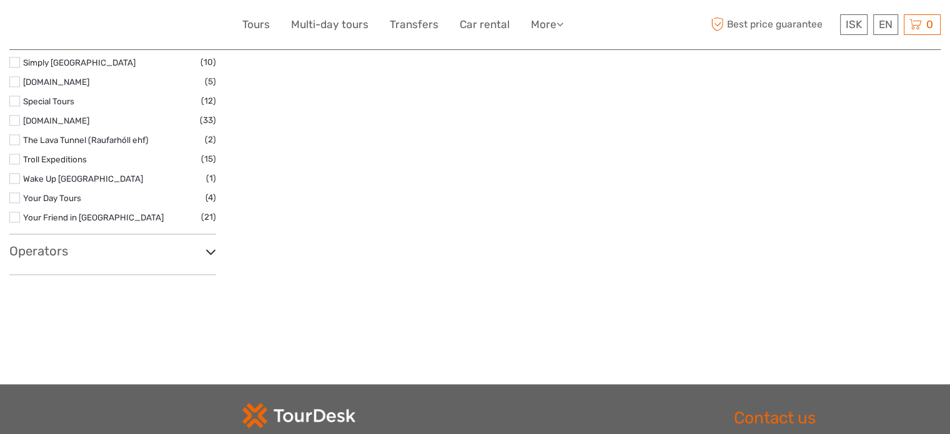
click at [57, 253] on h3 "Operators" at bounding box center [112, 251] width 207 height 15
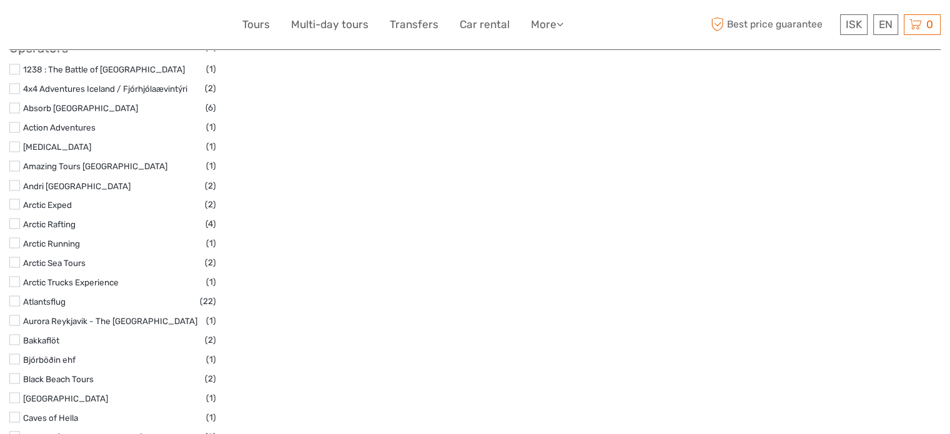
scroll to position [2373, 0]
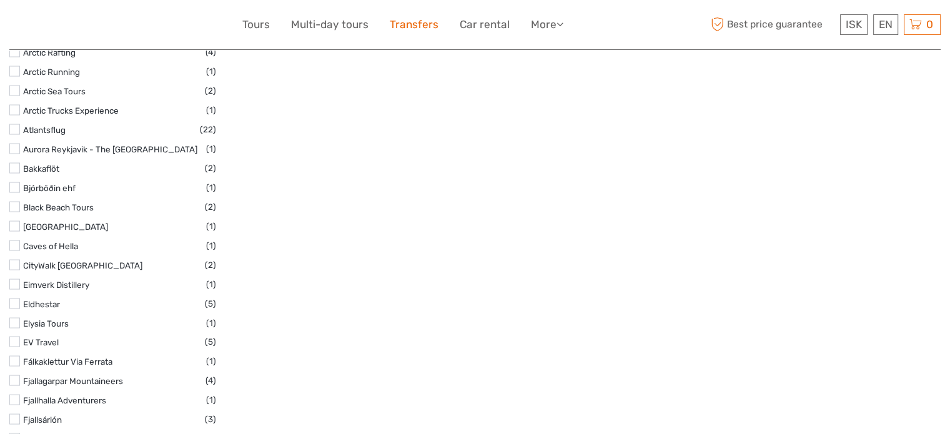
click at [405, 24] on link "Transfers" at bounding box center [414, 25] width 49 height 18
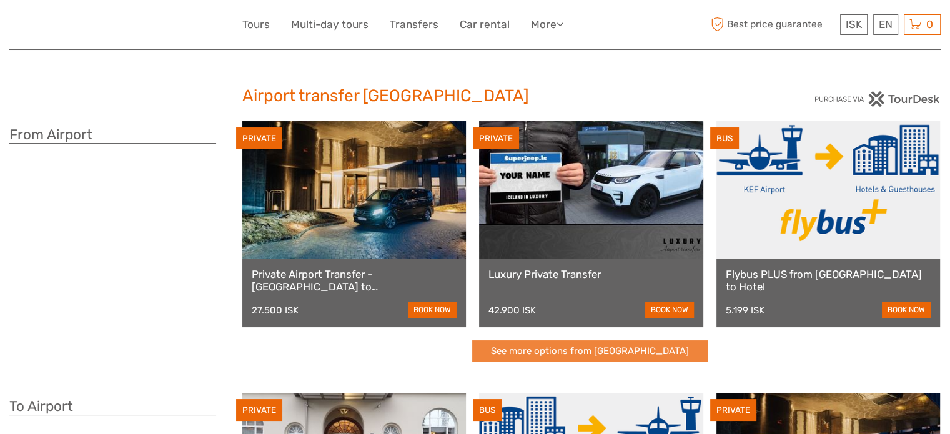
click at [533, 349] on link "See more options from [GEOGRAPHIC_DATA]" at bounding box center [589, 351] width 235 height 22
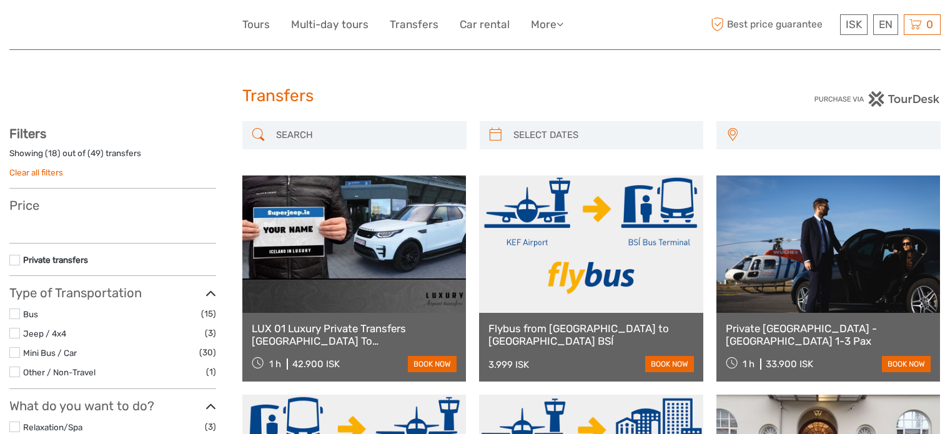
select select
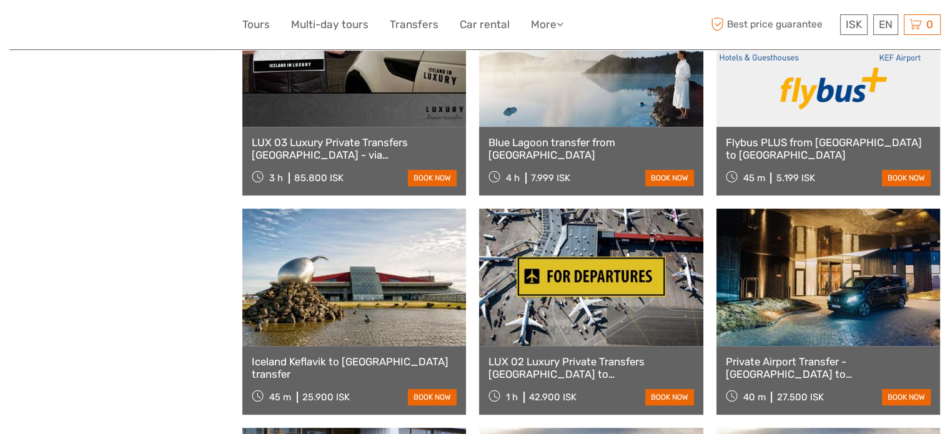
select select
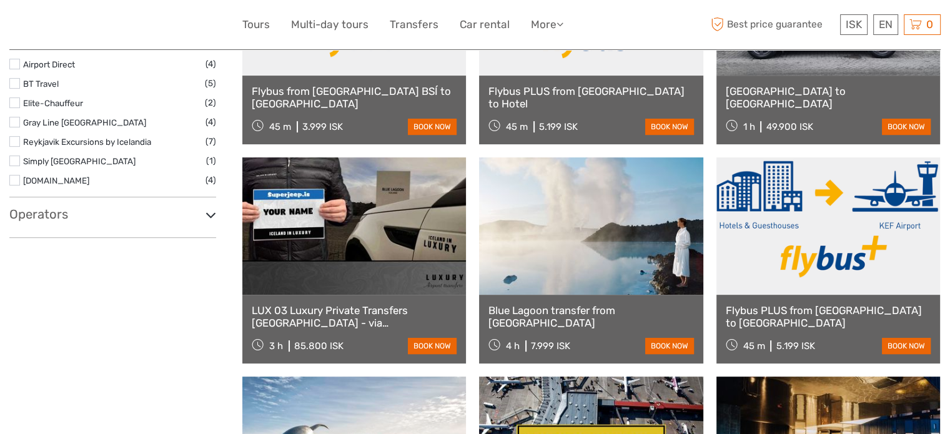
click at [50, 219] on h3 "Operators" at bounding box center [112, 214] width 207 height 15
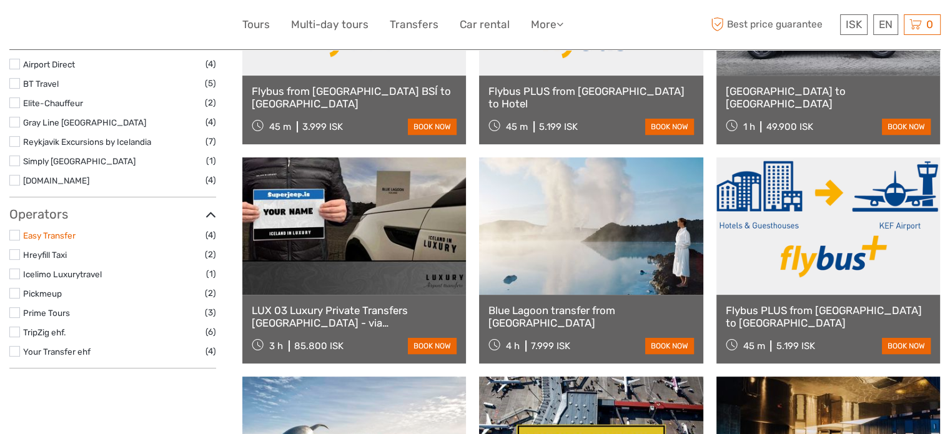
click at [52, 235] on link "Easy Transfer" at bounding box center [49, 235] width 52 height 10
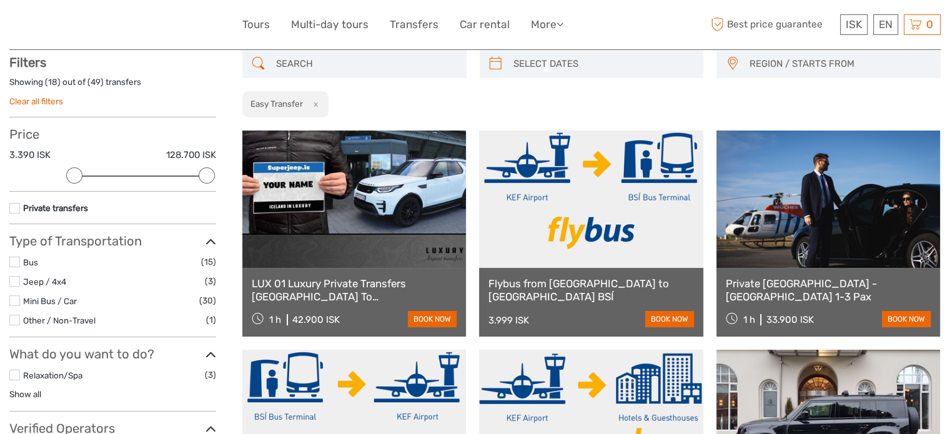
scroll to position [71, 0]
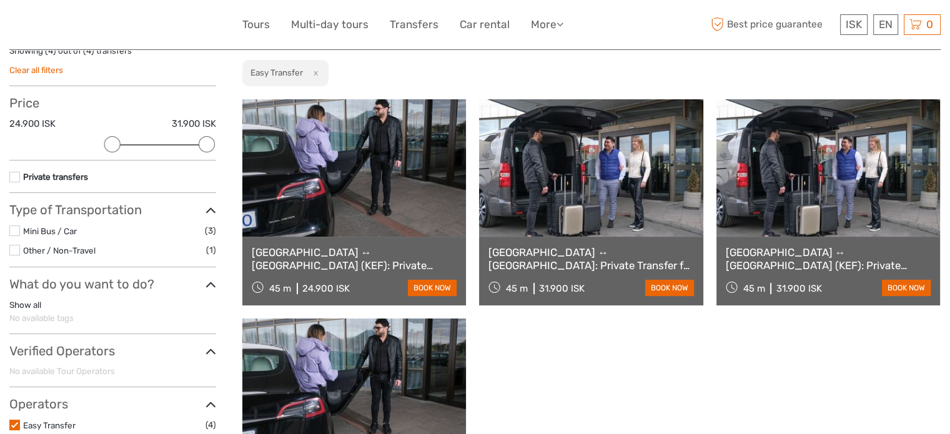
scroll to position [133, 0]
